Goal: Obtain resource: Download file/media

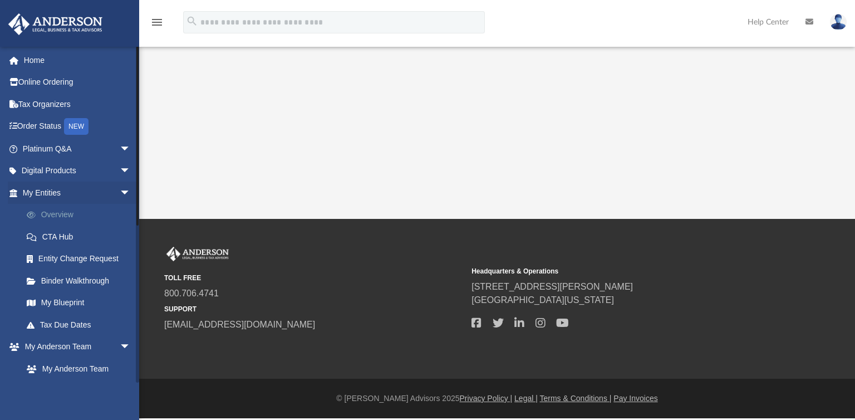
click at [60, 216] on link "Overview" at bounding box center [82, 215] width 132 height 22
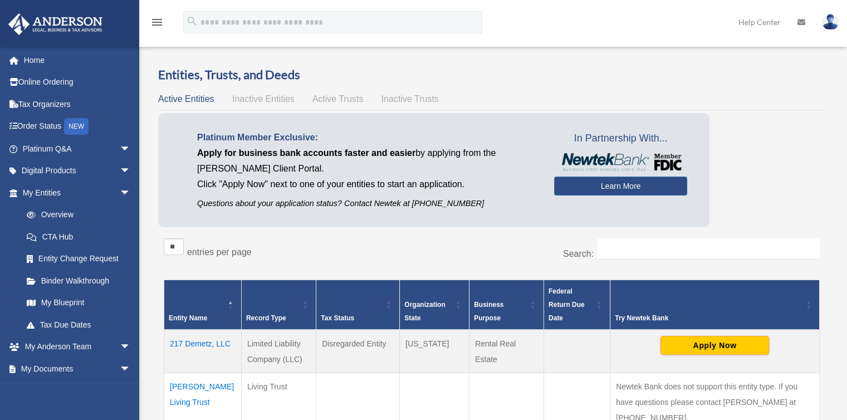
click at [201, 337] on td "217 Demetz, LLC" at bounding box center [202, 351] width 77 height 43
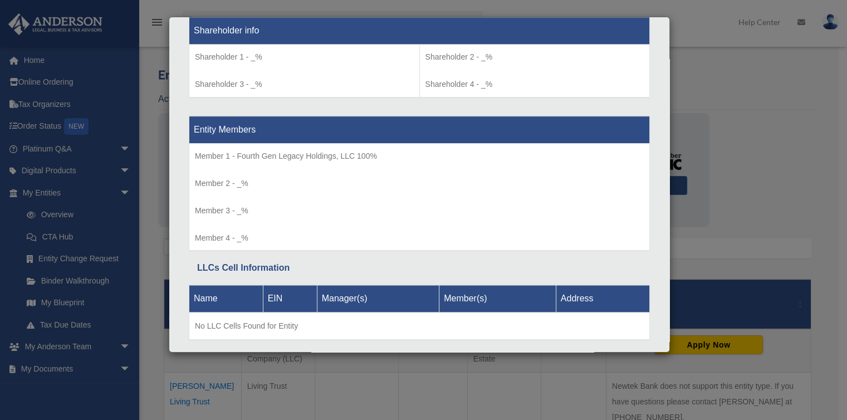
scroll to position [975, 0]
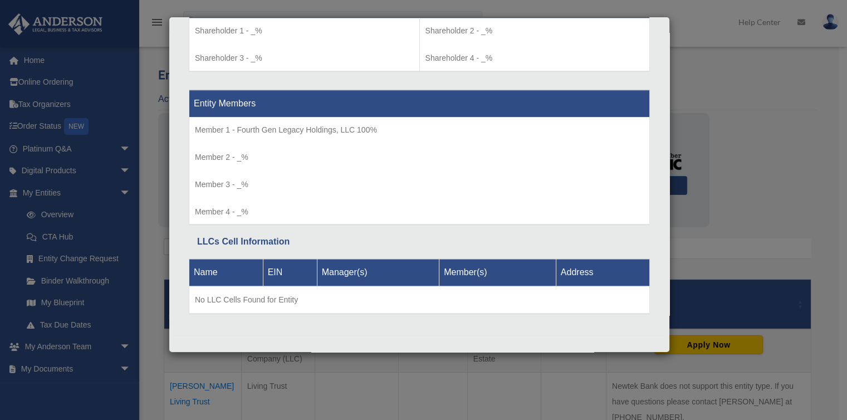
click at [759, 105] on div "Details × Articles Sent Organizational Date" at bounding box center [423, 210] width 847 height 420
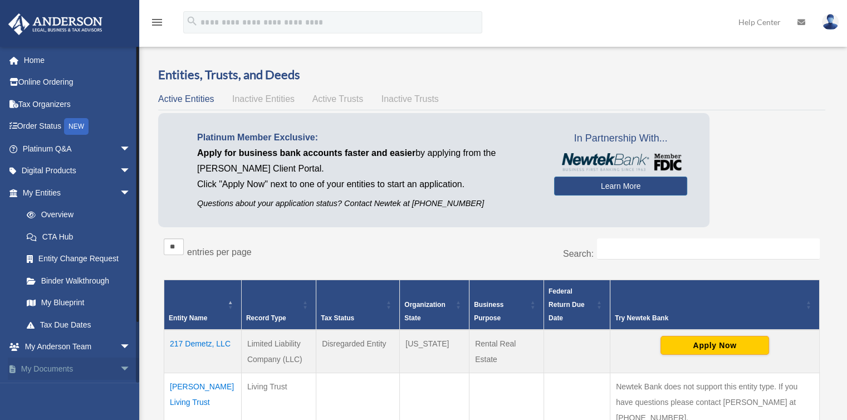
click at [52, 369] on link "My Documents arrow_drop_down" at bounding box center [78, 368] width 140 height 22
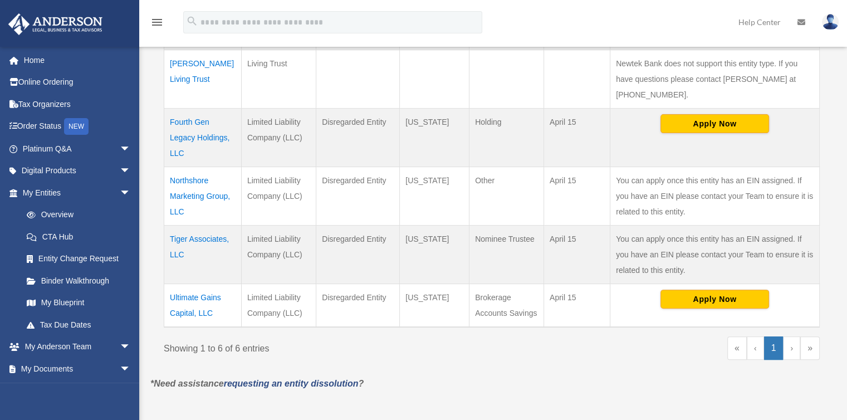
scroll to position [339, 0]
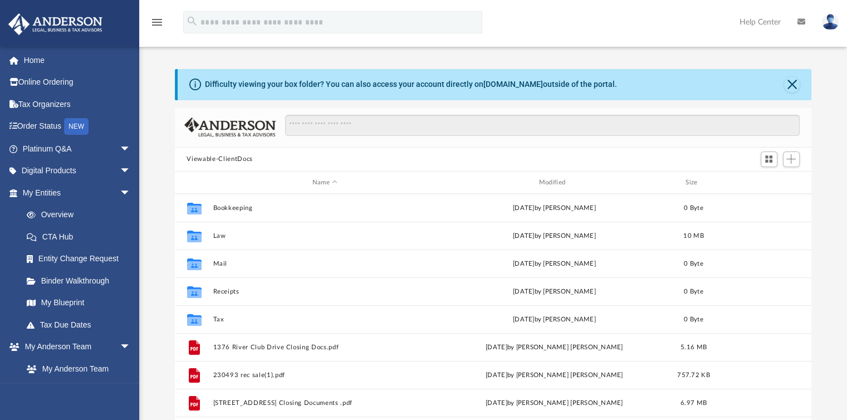
scroll to position [244, 628]
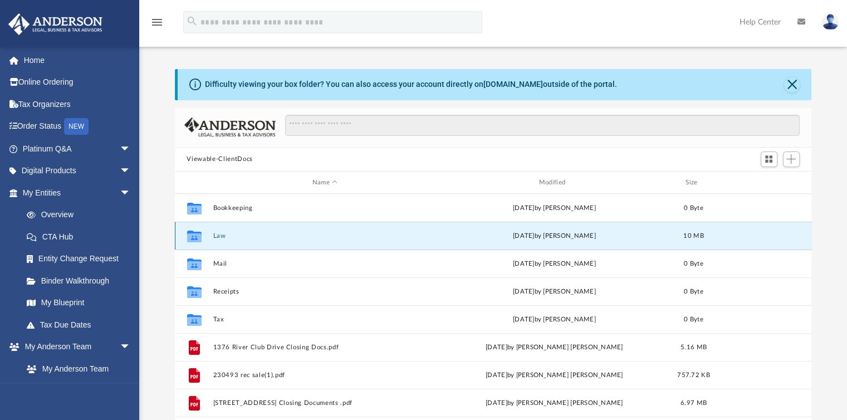
click at [219, 236] on button "Law" at bounding box center [325, 235] width 224 height 7
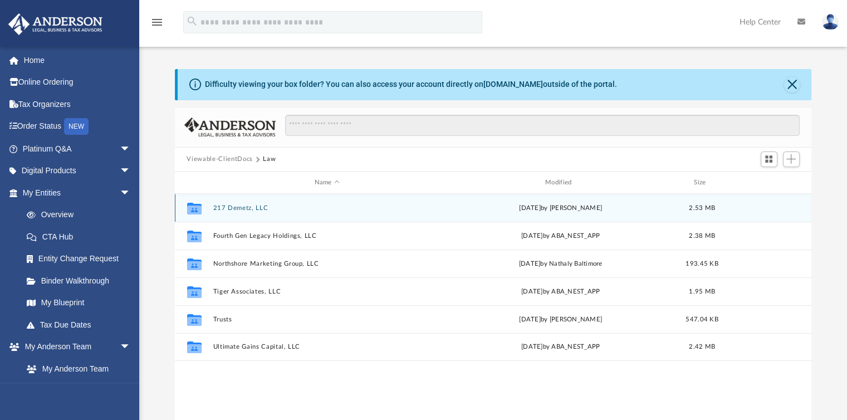
click at [236, 205] on button "217 Demetz, LLC" at bounding box center [327, 207] width 228 height 7
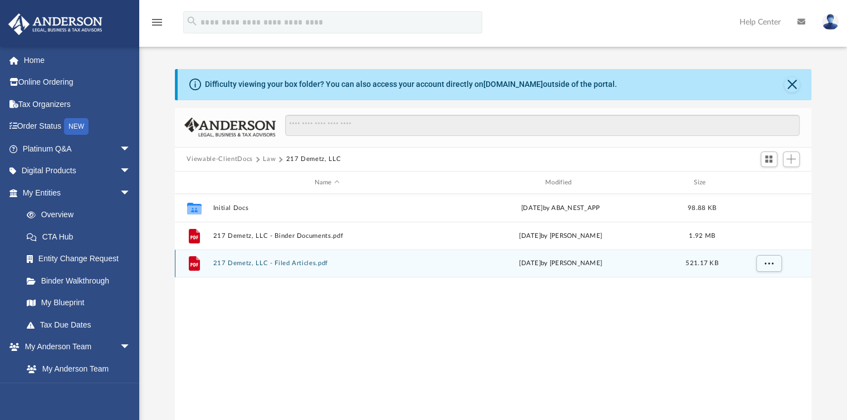
click at [245, 263] on button "217 Demetz, LLC - Filed Articles.pdf" at bounding box center [327, 263] width 228 height 7
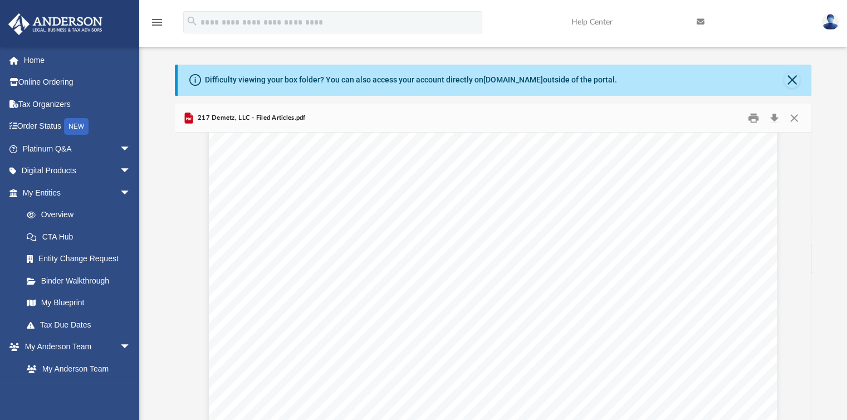
scroll to position [0, 0]
